Goal: Task Accomplishment & Management: Complete application form

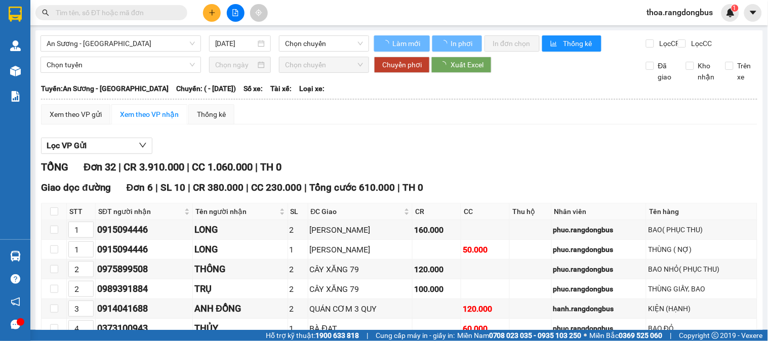
type input "[DATE]"
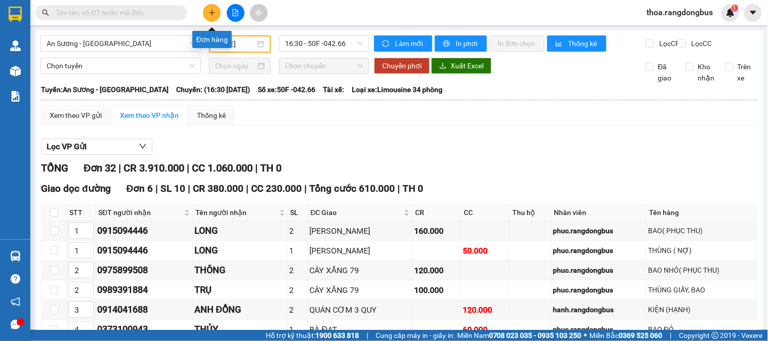
click at [220, 6] on div at bounding box center [235, 13] width 76 height 18
click at [214, 12] on icon "plus" at bounding box center [212, 12] width 7 height 7
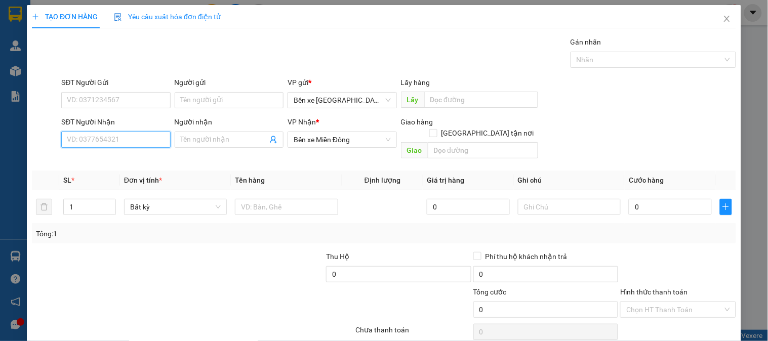
click at [133, 139] on input "SĐT Người Nhận" at bounding box center [115, 140] width 109 height 16
paste input "0382264358"
type input "0382264358"
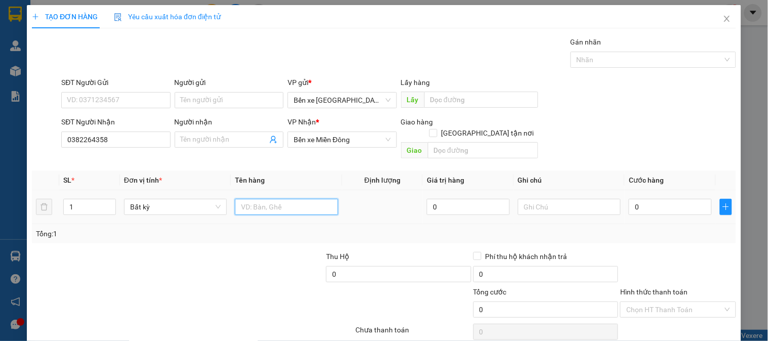
click at [290, 200] on input "text" at bounding box center [286, 207] width 103 height 16
type input "1 XE KHÁCH ĐI ( HÔM QUA ĐỂ LẠI )"
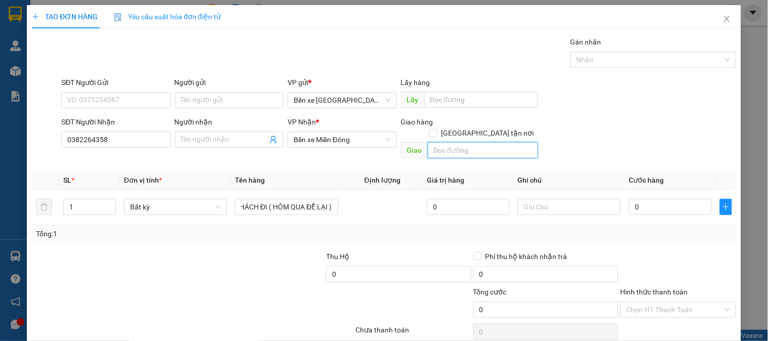
click at [446, 142] on input "text" at bounding box center [483, 150] width 110 height 16
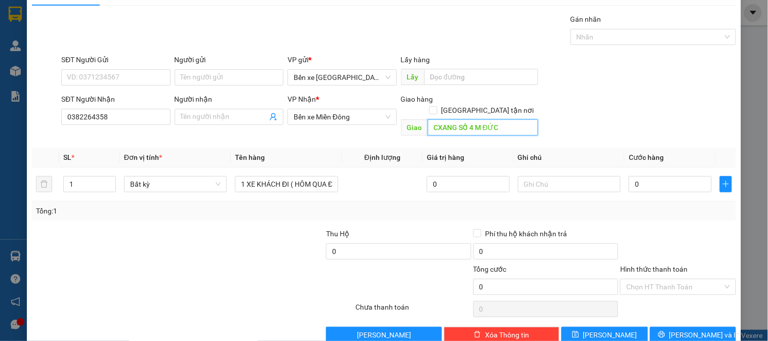
scroll to position [33, 0]
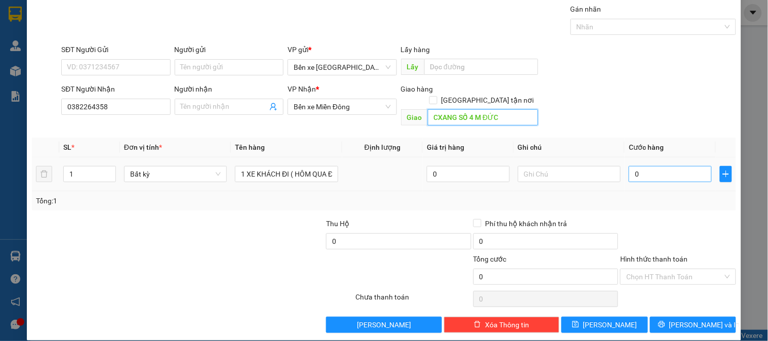
type input "CXANG SỐ 4 M ĐỨC"
click at [640, 166] on input "0" at bounding box center [670, 174] width 83 height 16
type input "5"
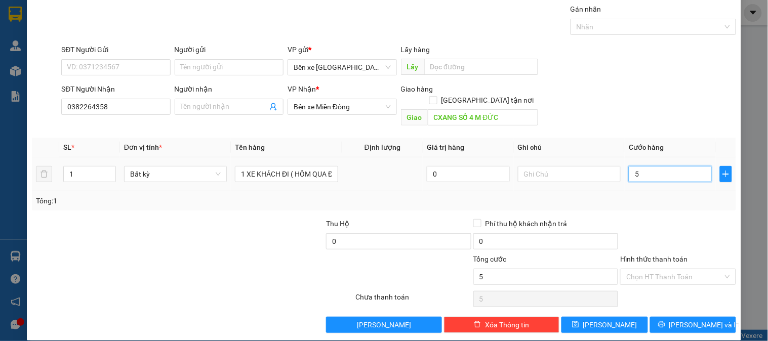
type input "50"
type input "500"
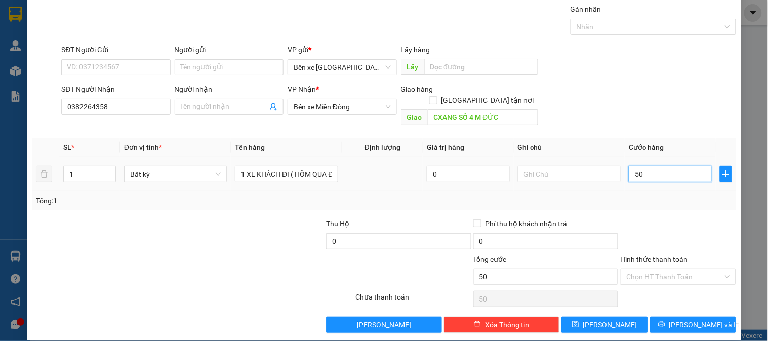
type input "500"
type input "500.000"
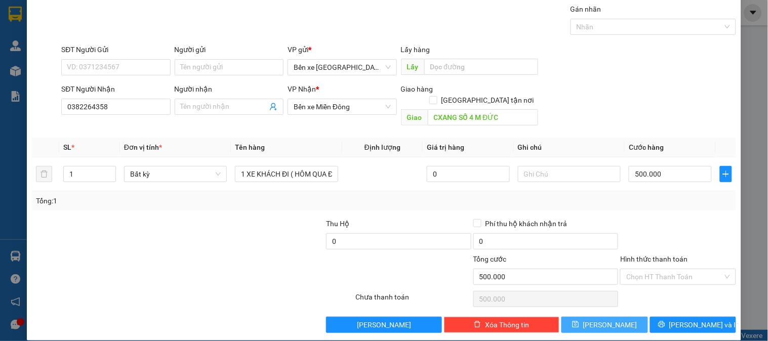
click at [619, 317] on button "[PERSON_NAME]" at bounding box center [605, 325] width 86 height 16
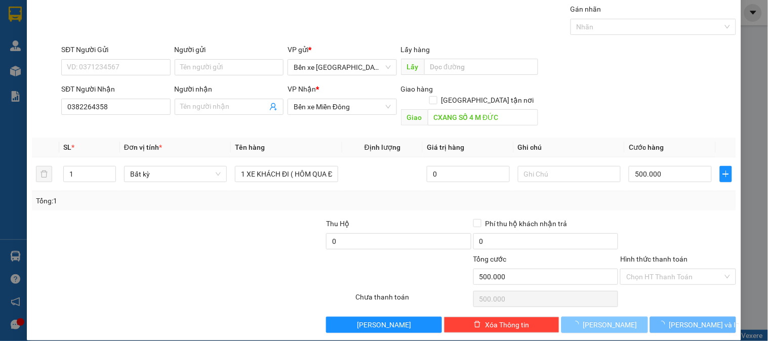
type input "0"
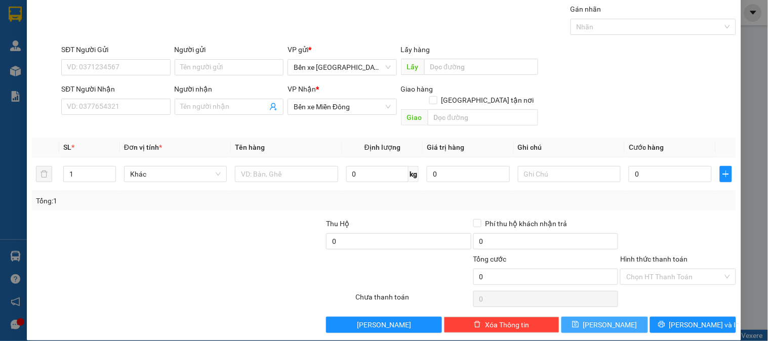
click at [562, 317] on button "[PERSON_NAME]" at bounding box center [605, 325] width 86 height 16
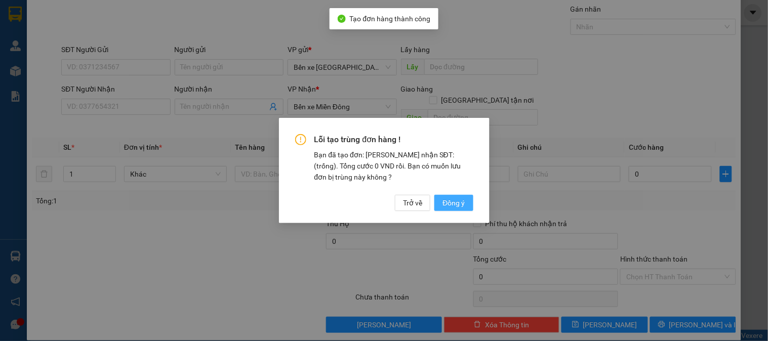
click at [434, 195] on button "Đồng ý" at bounding box center [453, 203] width 38 height 16
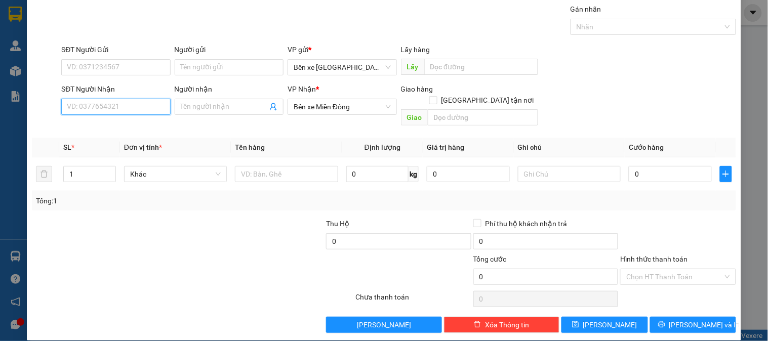
drag, startPoint x: 276, startPoint y: 1, endPoint x: 126, endPoint y: 111, distance: 187.0
click at [126, 111] on input "SĐT Người Nhận" at bounding box center [115, 107] width 109 height 16
click at [99, 110] on input "SĐT Người Nhận" at bounding box center [115, 107] width 109 height 16
click at [226, 109] on input "Người nhận" at bounding box center [224, 106] width 87 height 11
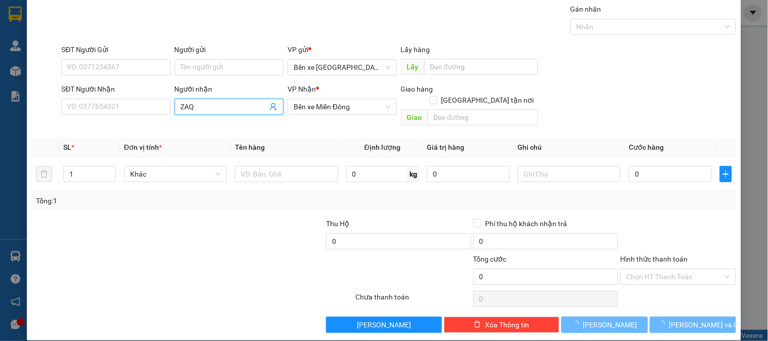
type input "ZAQ1"
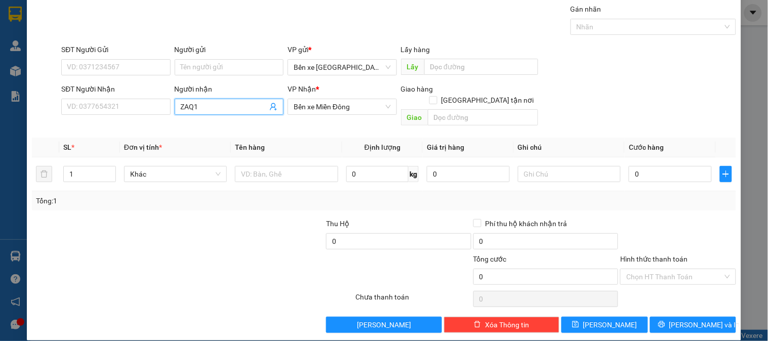
drag, startPoint x: 215, startPoint y: 105, endPoint x: 118, endPoint y: 115, distance: 97.2
click at [120, 115] on div "SĐT Người Nhận VD: 0377654321 Người nhận ZAQ1 ZAQ1 VP Nhận * Bến xe Miền Đông G…" at bounding box center [398, 107] width 679 height 47
